Goal: Task Accomplishment & Management: Use online tool/utility

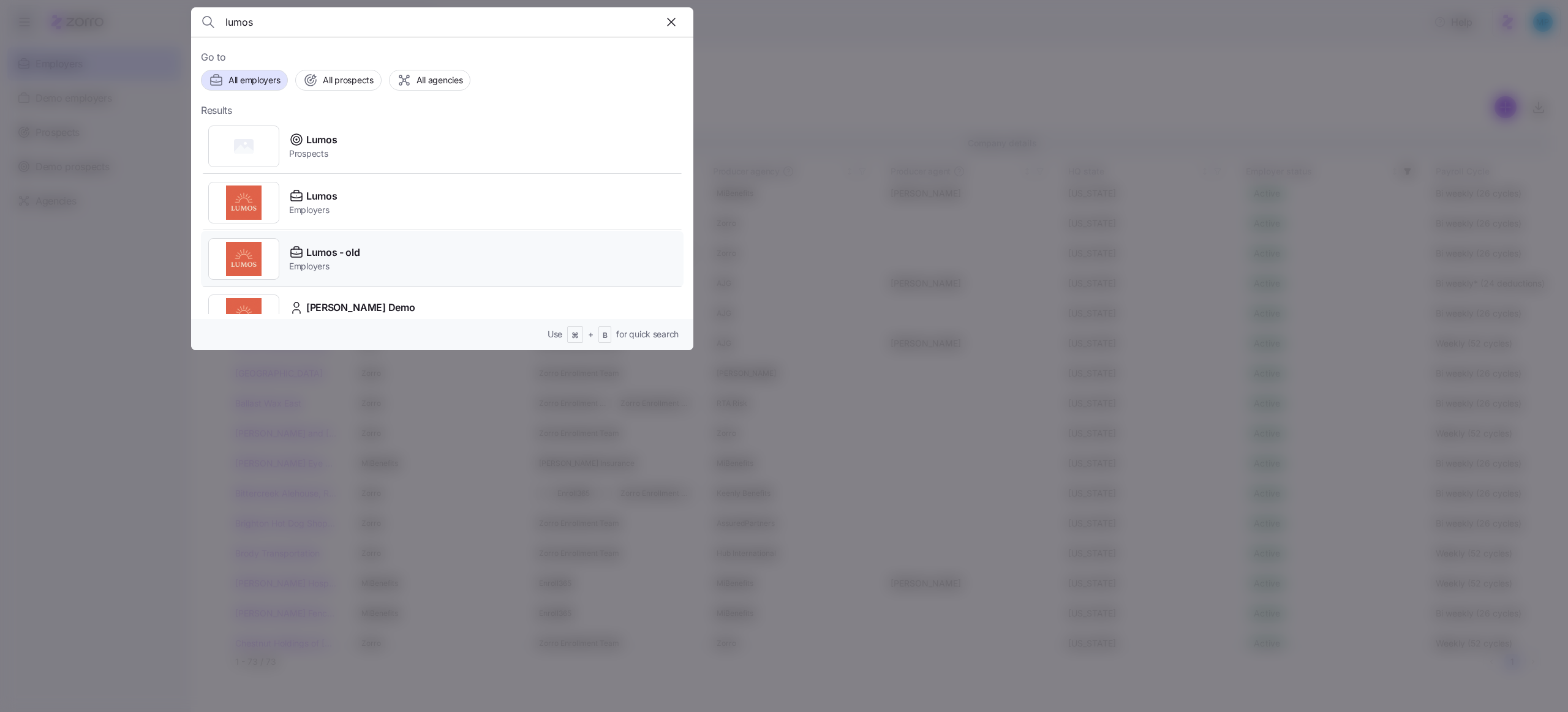
scroll to position [8, 0]
type input "lumos"
click at [336, 210] on div "Lumos Employers" at bounding box center [442, 195] width 482 height 56
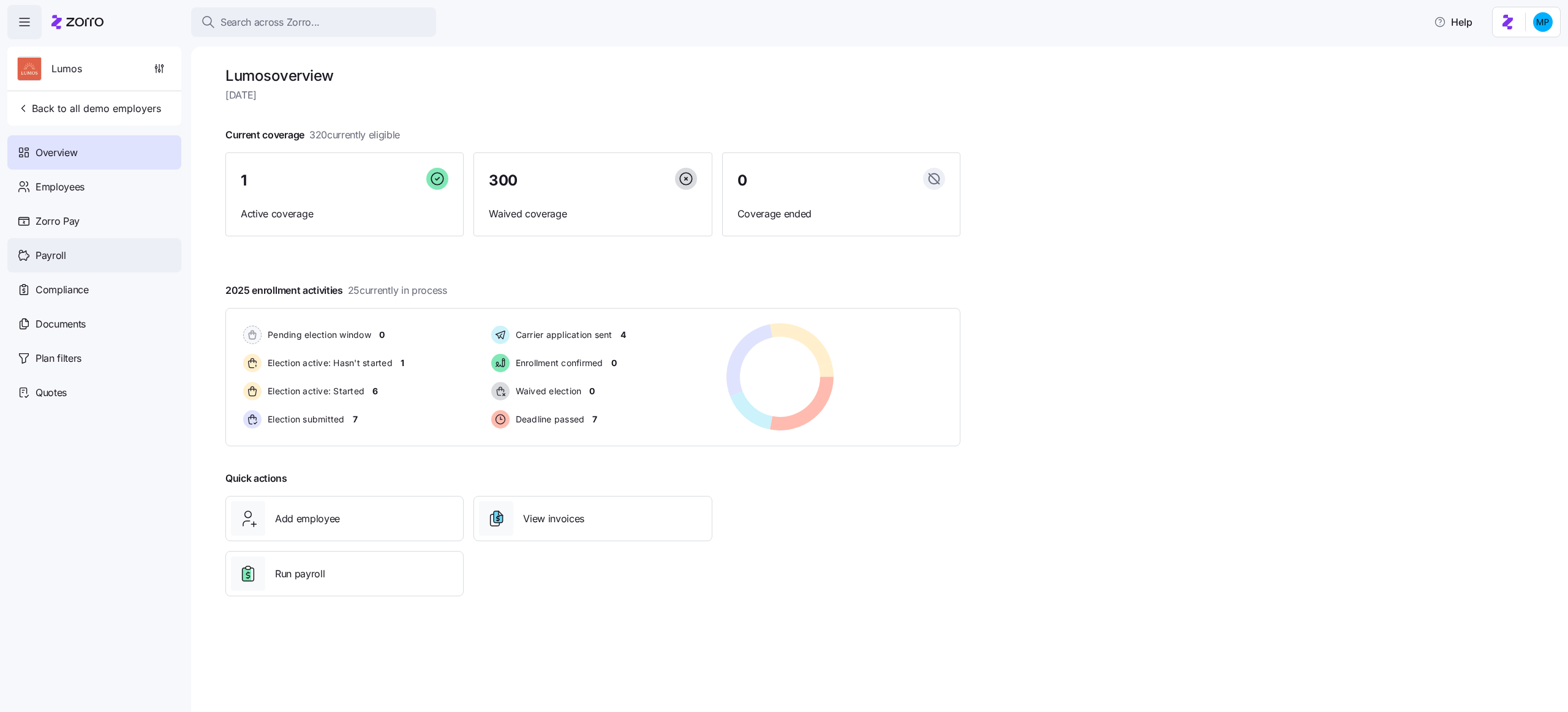
click at [109, 251] on div "Payroll" at bounding box center [94, 255] width 174 height 34
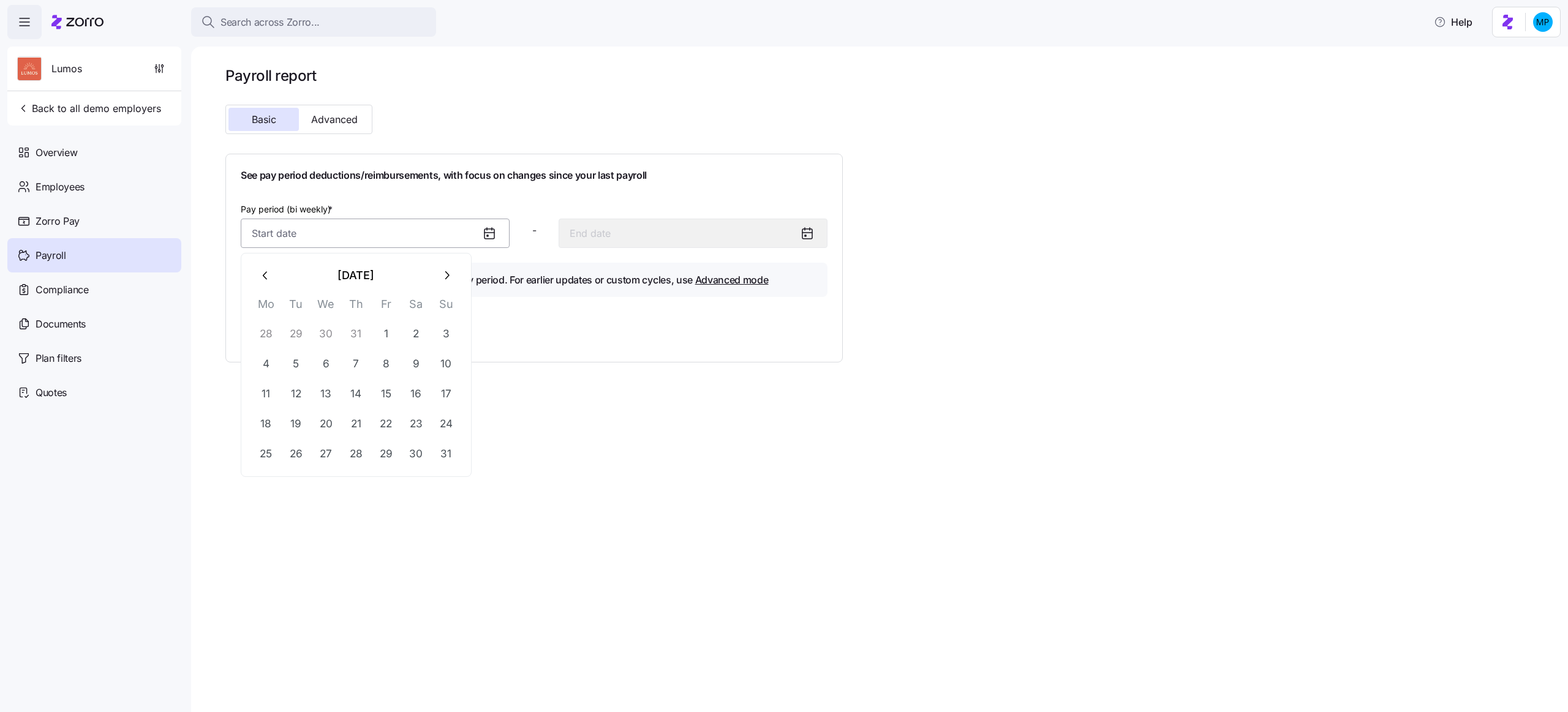
click at [378, 225] on input "Pay period (bi weekly) *" at bounding box center [375, 233] width 269 height 30
click at [382, 208] on div "Pay period (bi weekly) *" at bounding box center [375, 225] width 269 height 47
click at [340, 111] on button "Advanced" at bounding box center [334, 119] width 71 height 23
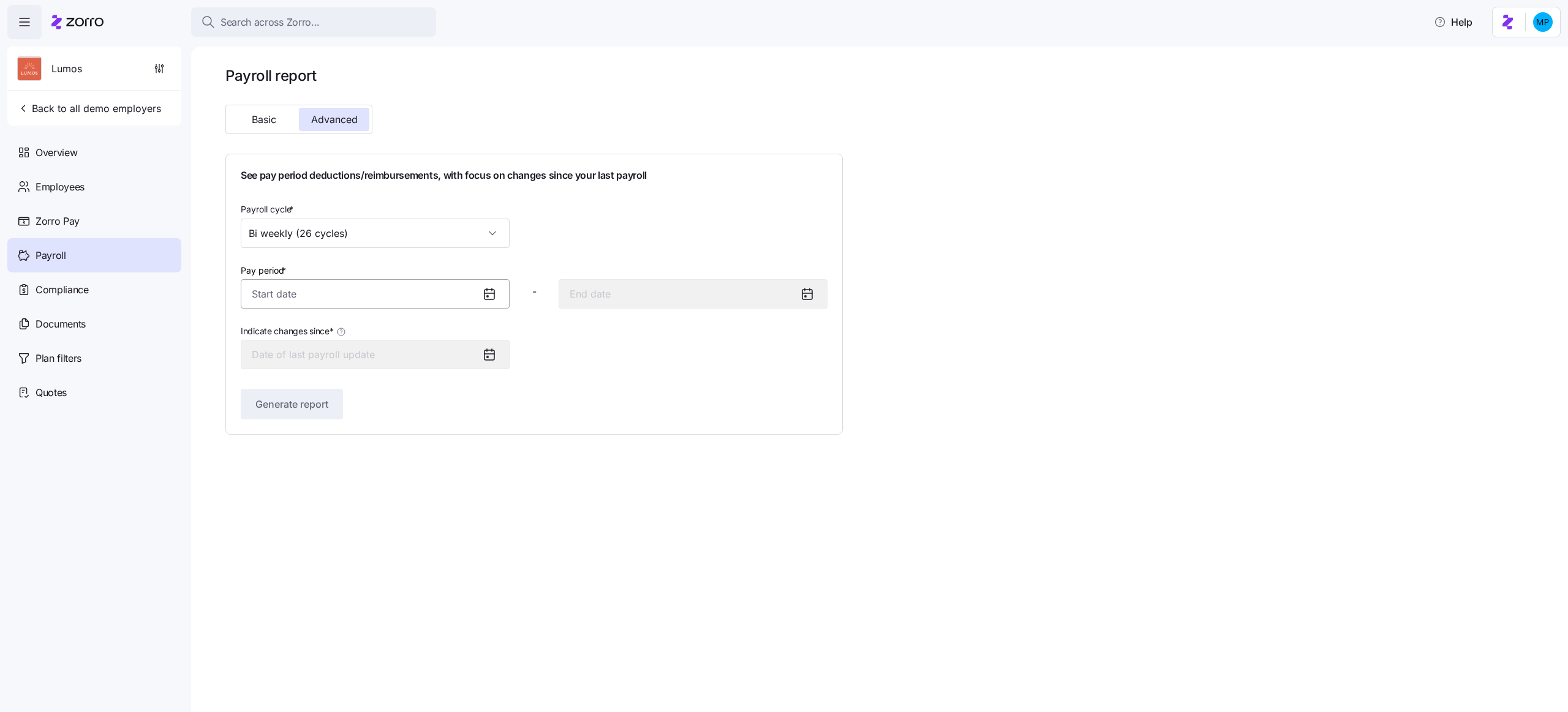
click at [376, 299] on input "Pay period *" at bounding box center [375, 293] width 269 height 30
click at [389, 384] on button "1" at bounding box center [385, 396] width 30 height 30
type input "[DATE]"
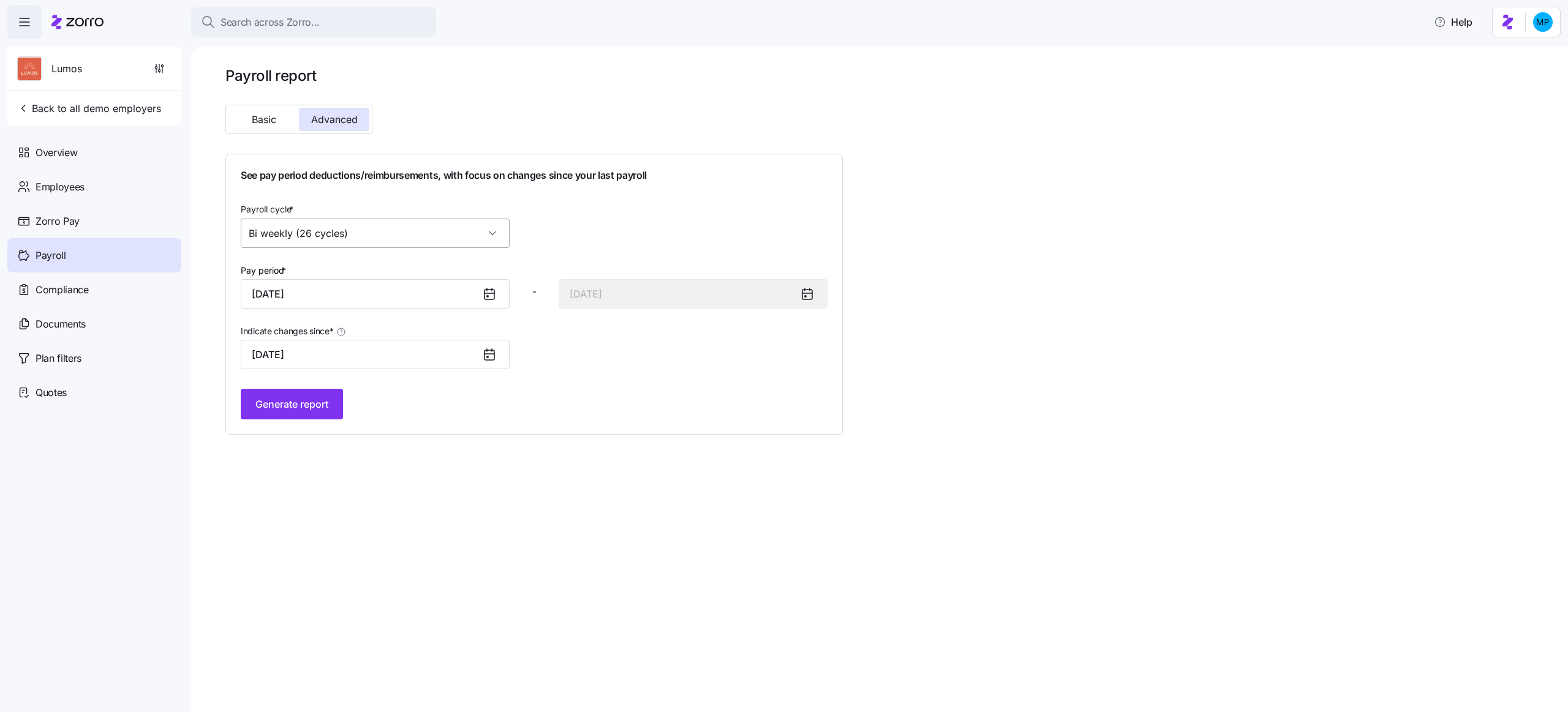
click at [486, 237] on input "Bi weekly (26 cycles)" at bounding box center [375, 233] width 269 height 30
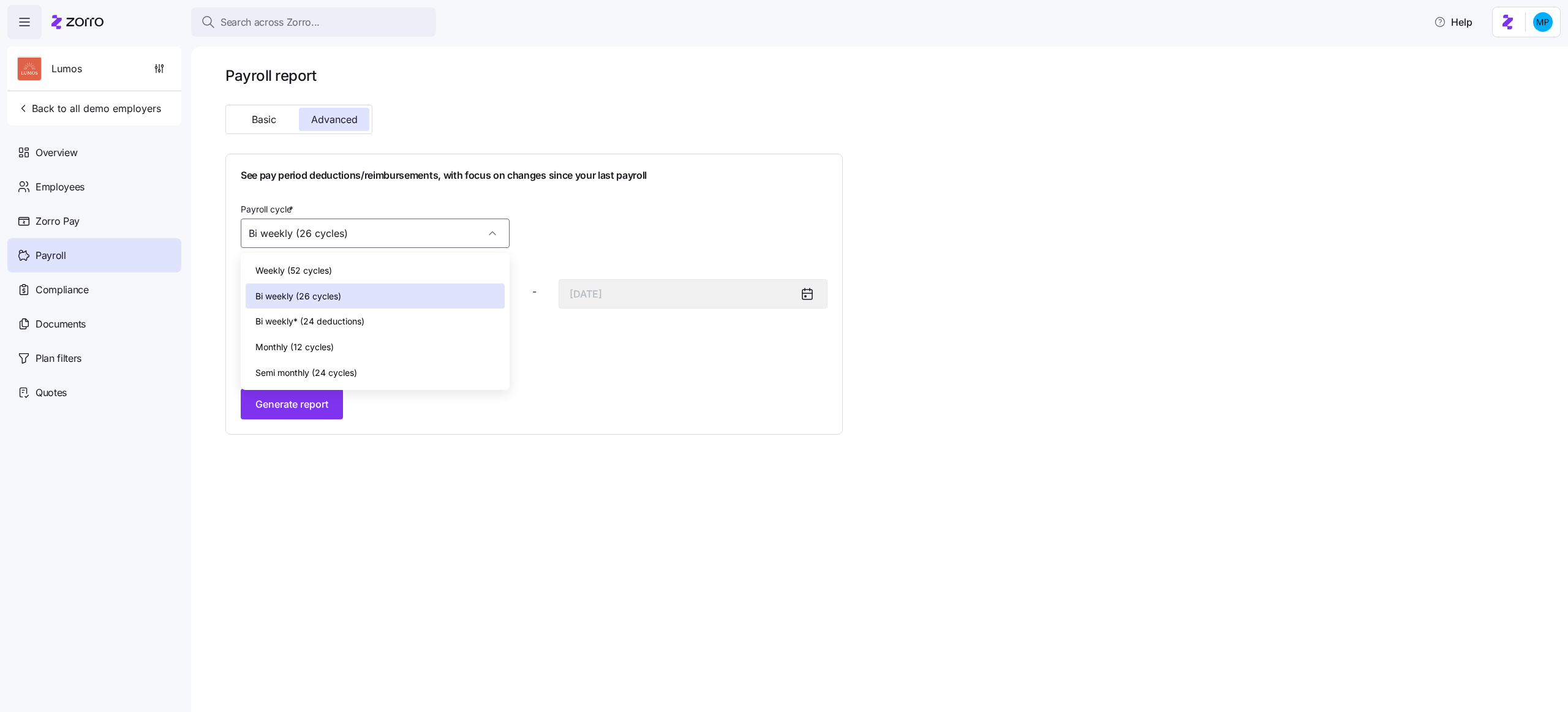
click at [593, 239] on div "Payroll cycle * Bi weekly (26 cycles)" at bounding box center [533, 225] width 596 height 56
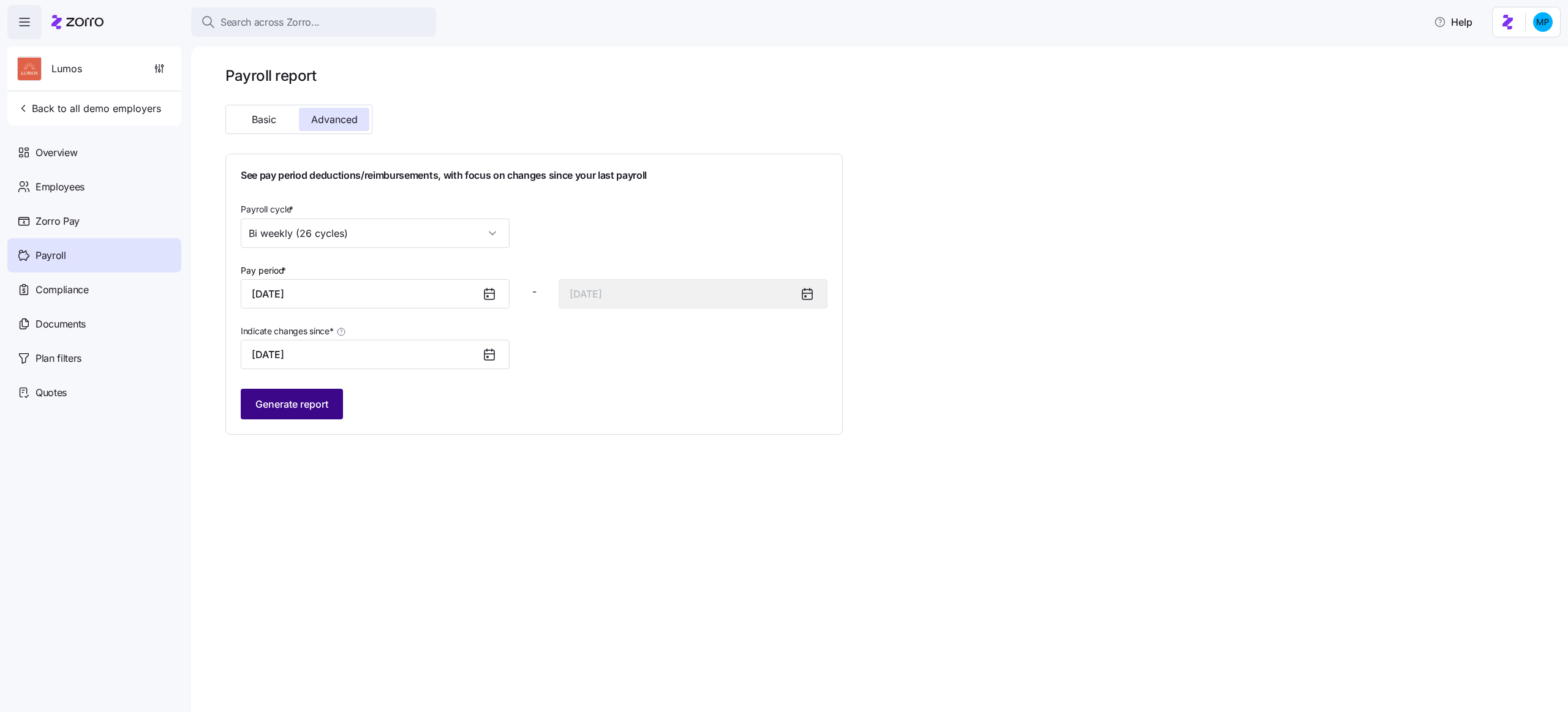
click at [331, 410] on button "Generate report" at bounding box center [292, 404] width 102 height 31
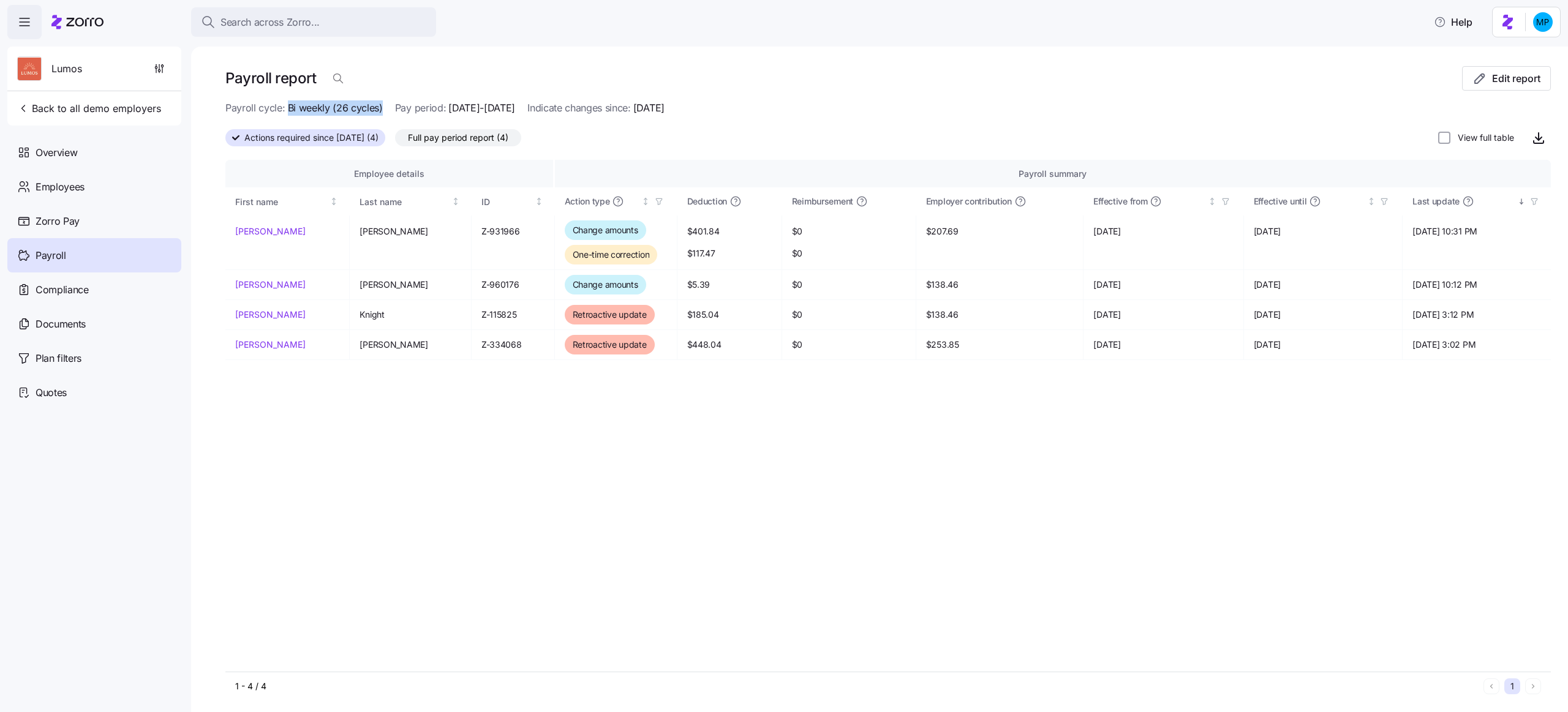
drag, startPoint x: 287, startPoint y: 110, endPoint x: 379, endPoint y: 105, distance: 92.1
click at [379, 105] on span "Bi weekly (26 cycles)" at bounding box center [335, 108] width 95 height 15
click at [385, 106] on div "Payroll cycle: Bi weekly (26 cycles) Pay period: [DATE]-[DATE] Indicate changes…" at bounding box center [445, 108] width 439 height 15
